Goal: Task Accomplishment & Management: Use online tool/utility

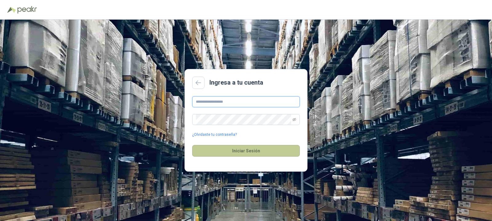
type input "**********"
click at [233, 150] on button "Iniciar Sesión" at bounding box center [246, 151] width 108 height 12
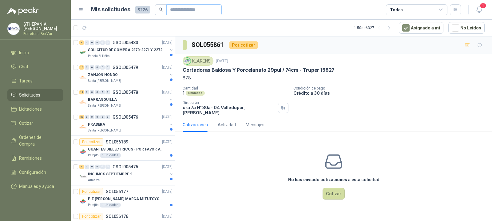
click at [168, 8] on span at bounding box center [193, 9] width 55 height 11
click at [125, 80] on div "Santa [PERSON_NAME]" at bounding box center [128, 81] width 80 height 5
click at [124, 98] on div "BARRANQUILLA" at bounding box center [128, 99] width 80 height 7
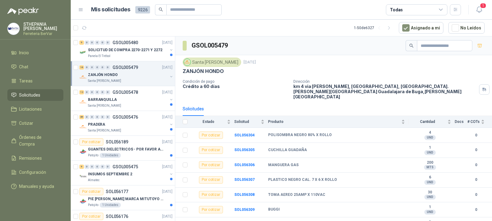
click at [126, 74] on div "ZANJÓN HONDO" at bounding box center [128, 74] width 80 height 7
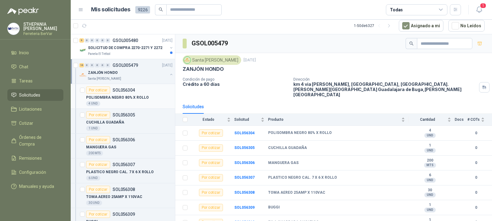
click at [129, 96] on p "POLISOMBRA NEGRO 80% X ROLLO" at bounding box center [117, 98] width 63 height 6
click at [130, 119] on div "Por cotizar SOL056305" at bounding box center [110, 115] width 49 height 7
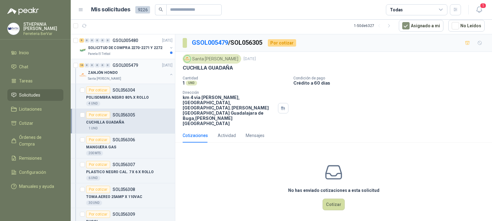
click at [135, 76] on div "ZANJÓN HONDO" at bounding box center [128, 72] width 80 height 7
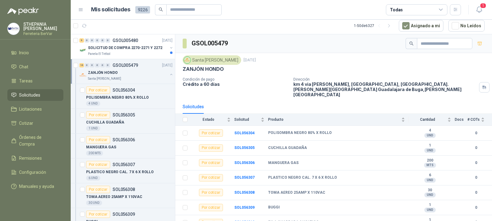
click at [30, 99] on link "Solicitudes" at bounding box center [35, 95] width 56 height 12
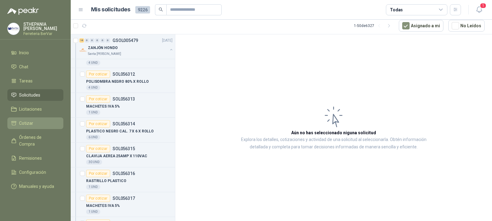
scroll to position [338, 0]
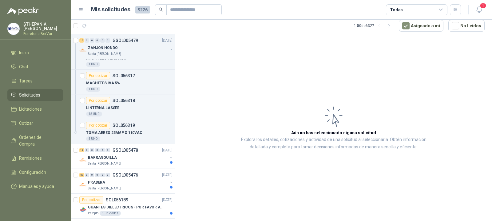
click at [35, 95] on span "Solicitudes" at bounding box center [29, 95] width 21 height 7
click at [30, 93] on span "Solicitudes" at bounding box center [29, 95] width 21 height 7
click at [29, 123] on span "Cotizar" at bounding box center [26, 123] width 14 height 7
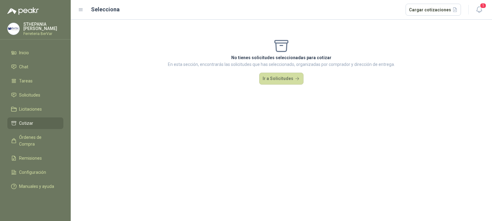
click at [29, 125] on span "Cotizar" at bounding box center [26, 123] width 14 height 7
click at [28, 94] on span "Solicitudes" at bounding box center [29, 95] width 21 height 7
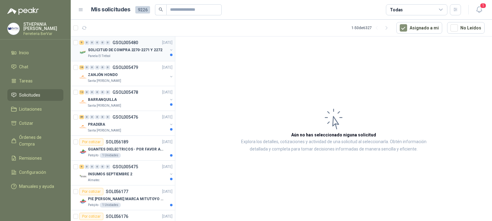
click at [129, 57] on div "Panela El Trébol" at bounding box center [128, 56] width 80 height 5
click at [132, 51] on p "SOLICITUD DE COMPRA 2270-2271 Y 2272" at bounding box center [125, 50] width 74 height 6
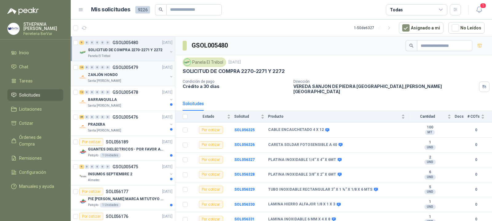
click at [135, 73] on div "ZANJÓN HONDO" at bounding box center [128, 74] width 80 height 7
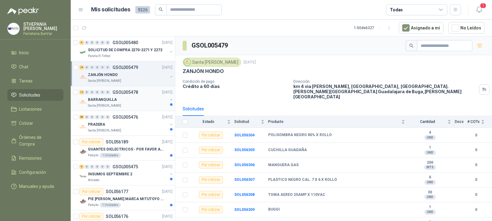
click at [128, 104] on div "Santa [PERSON_NAME]" at bounding box center [128, 106] width 80 height 5
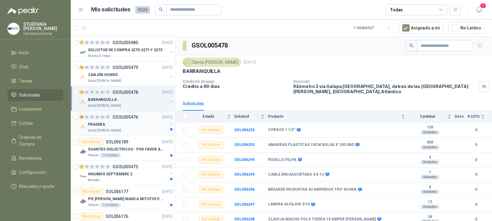
click at [126, 122] on div "PRADERA" at bounding box center [128, 124] width 80 height 7
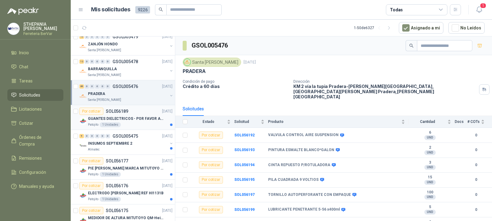
click at [133, 116] on div "GUANTES DIELECTRICOS - POR FAVOR ADJUNTAR SU FICHA TECNICA" at bounding box center [130, 118] width 84 height 7
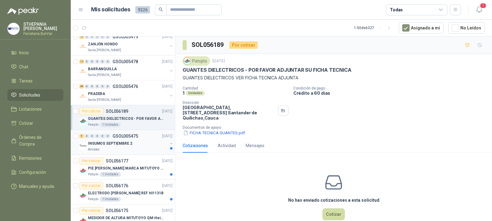
click at [131, 143] on div "INSUMOS SEPTIEMBRE 2" at bounding box center [128, 143] width 80 height 7
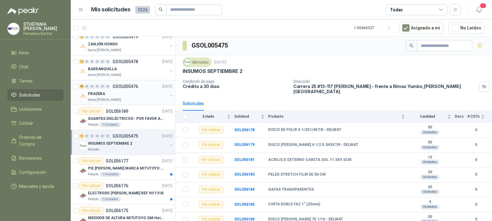
scroll to position [61, 0]
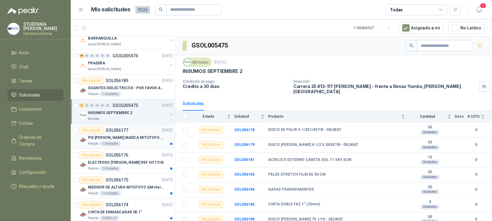
click at [135, 132] on div "Por cotizar SOL056177 16/09/25" at bounding box center [125, 130] width 93 height 7
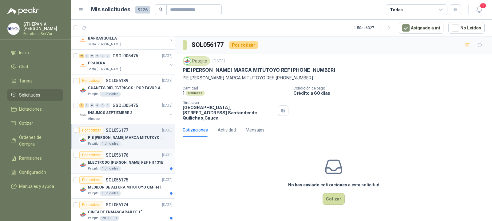
click at [132, 163] on p "ELECTRODO [PERSON_NAME] REF HI1131B" at bounding box center [126, 163] width 76 height 6
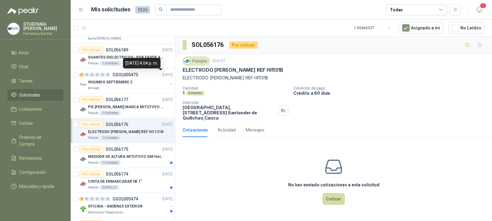
scroll to position [123, 0]
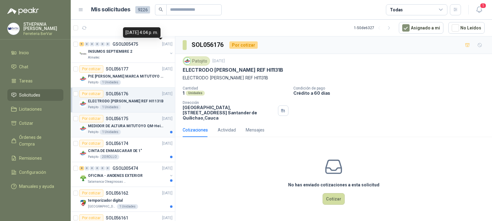
click at [134, 122] on div "Por cotizar SOL056175 16/09/25" at bounding box center [125, 118] width 93 height 7
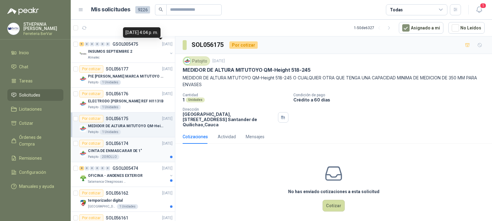
click at [135, 147] on div "Por cotizar SOL056174 16/09/25" at bounding box center [125, 143] width 93 height 7
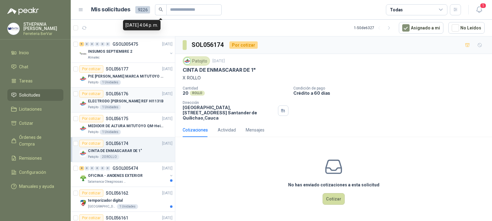
scroll to position [154, 0]
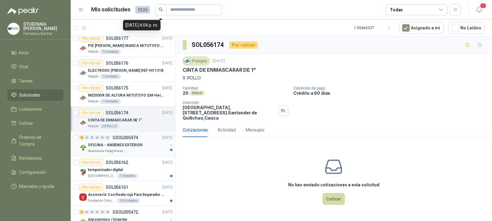
click at [143, 141] on div "8 0 0 0 0 0 GSOL005474 16/09/25" at bounding box center [126, 137] width 94 height 7
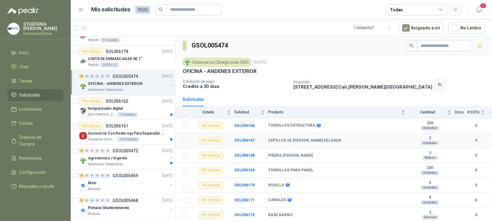
scroll to position [14, 0]
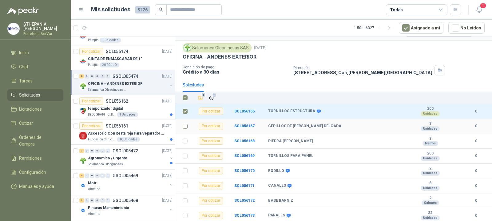
click at [185, 123] on label at bounding box center [184, 126] width 5 height 7
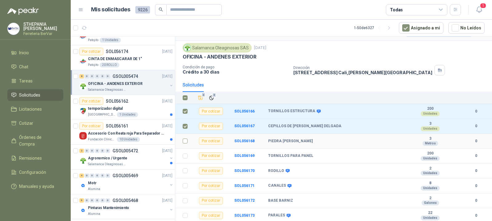
click at [182, 140] on td at bounding box center [183, 141] width 16 height 15
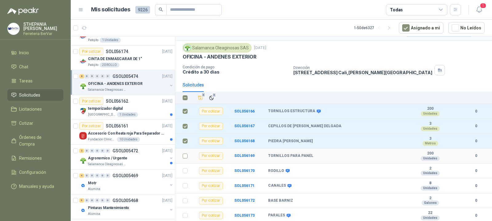
click at [183, 153] on label at bounding box center [184, 156] width 5 height 7
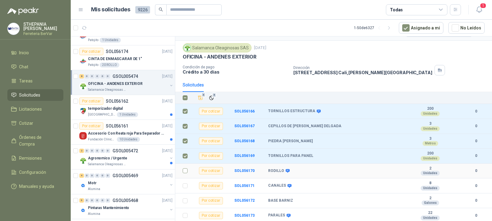
click at [185, 176] on td at bounding box center [183, 171] width 16 height 15
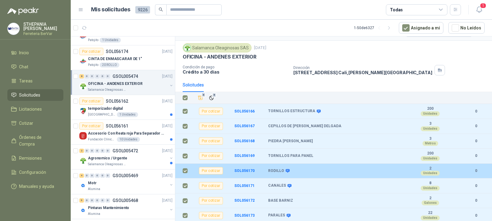
scroll to position [0, 0]
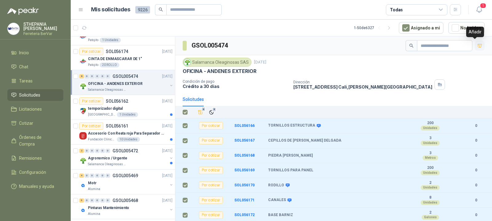
click at [478, 46] on button "button" at bounding box center [479, 46] width 10 height 10
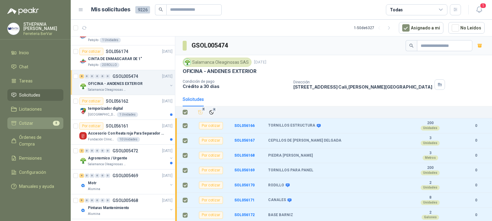
click at [36, 121] on li "Cotizar 8" at bounding box center [35, 123] width 49 height 7
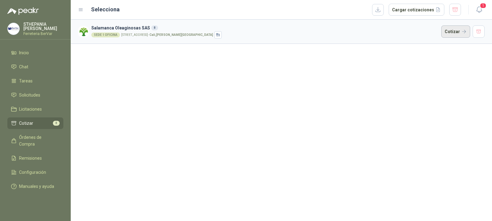
click at [459, 30] on button "Cotizar" at bounding box center [455, 31] width 29 height 12
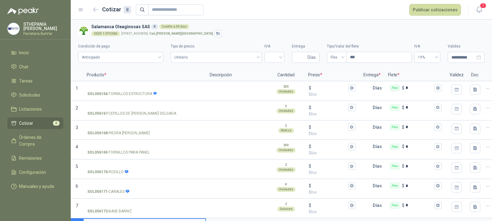
scroll to position [22, 0]
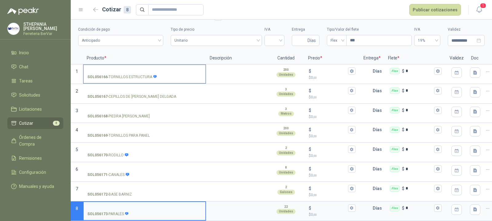
click at [160, 74] on div "SOL056166 - TORNILLOS ESTRUCTURA" at bounding box center [144, 77] width 114 height 6
click at [160, 73] on input "SOL056166 - TORNILLOS ESTRUCTURA" at bounding box center [144, 71] width 114 height 5
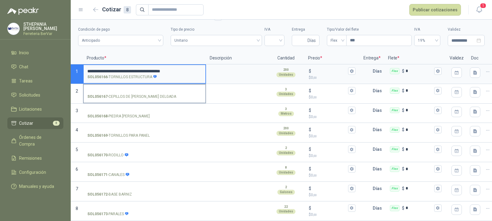
click at [161, 95] on label "SOL056167 - CEPILLOS DE CERDA DE ACERO DELGADA" at bounding box center [145, 94] width 122 height 18
click at [161, 93] on input "SOL056167 - CEPILLOS DE CERDA DE ACERO DELGADA" at bounding box center [144, 91] width 114 height 5
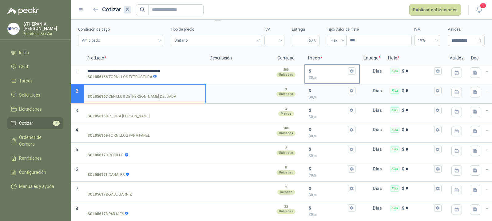
click at [331, 75] on p "$ 0 ,00" at bounding box center [331, 78] width 47 height 6
click at [331, 71] on input "$ $ 0 ,00" at bounding box center [329, 71] width 34 height 5
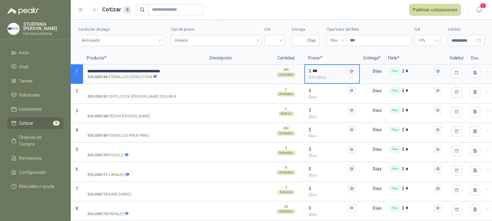
type input "***"
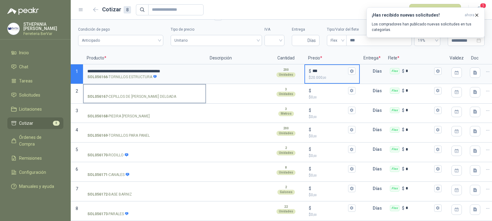
click at [142, 94] on p "SOL056167 - CEPILLOS DE CERDA DE ACERO DELGADA" at bounding box center [131, 97] width 89 height 6
click at [142, 93] on input "SOL056167 - CEPILLOS DE CERDA DE ACERO DELGADA" at bounding box center [144, 91] width 114 height 5
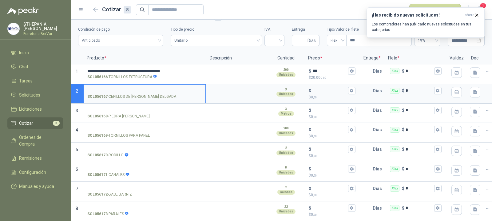
click at [142, 89] on input "SOL056167 - CEPILLOS DE CERDA DE ACERO DELGADA" at bounding box center [144, 91] width 114 height 5
click at [242, 126] on textarea at bounding box center [236, 131] width 60 height 14
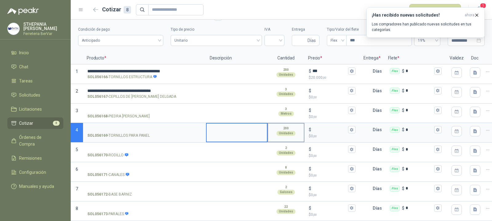
click at [318, 88] on input "$ $ 0 ,00" at bounding box center [329, 90] width 34 height 5
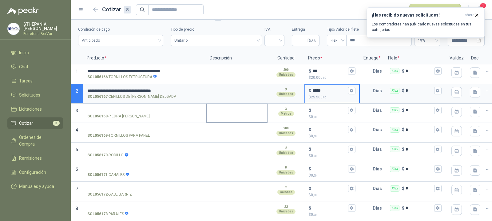
type input "*****"
click at [262, 116] on div at bounding box center [236, 114] width 61 height 20
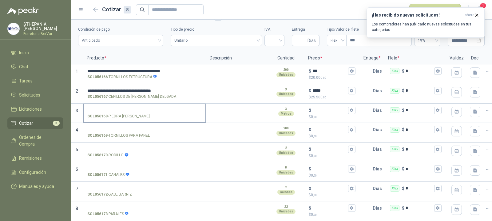
click at [103, 108] on input "SOL056168 - PIEDRA LAJA AMARILLA" at bounding box center [144, 110] width 114 height 5
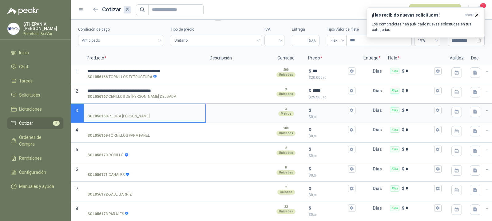
scroll to position [0, 0]
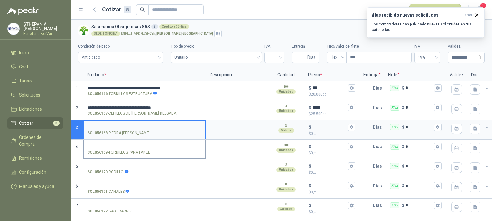
click at [133, 148] on input "SOL056169 - TORNILLOS PARA PANEL" at bounding box center [144, 147] width 114 height 5
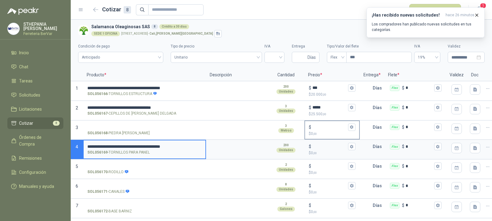
click at [325, 131] on p "$ 0 ,00" at bounding box center [331, 134] width 47 height 6
click at [325, 130] on input "$ $ 0 ,00" at bounding box center [329, 127] width 34 height 5
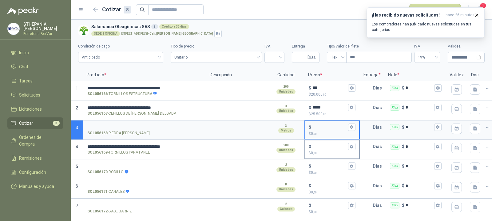
click at [316, 143] on div "$ $ 0 ,00" at bounding box center [332, 150] width 54 height 18
click at [316, 145] on input "$ $ 0 ,00" at bounding box center [329, 147] width 34 height 5
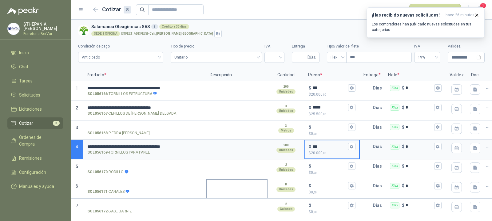
type input "***"
click at [241, 180] on textarea at bounding box center [236, 187] width 60 height 14
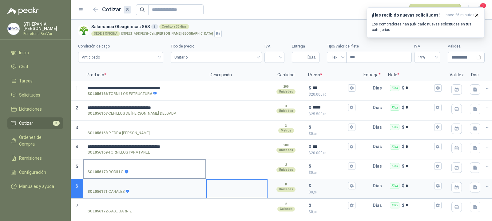
click at [164, 169] on label "SOL056170 - RODILLO" at bounding box center [145, 169] width 122 height 18
click at [164, 169] on input "SOL056170 - RODILLO" at bounding box center [144, 166] width 114 height 5
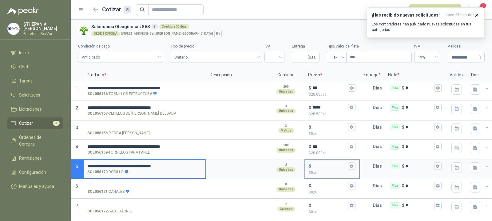
click at [319, 166] on input "$ $ 0 ,00" at bounding box center [329, 166] width 34 height 5
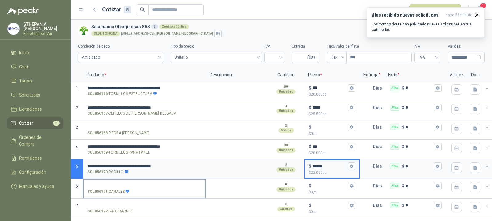
type input "******"
click at [173, 171] on div "SOL056170 - RODILLO" at bounding box center [144, 173] width 114 height 6
click at [173, 169] on input "**********" at bounding box center [144, 166] width 114 height 5
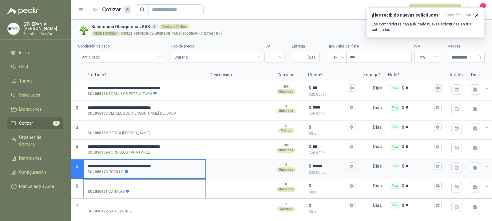
click at [140, 184] on input "SOL056171 - CANALES" at bounding box center [144, 186] width 114 height 5
